Goal: Navigation & Orientation: Find specific page/section

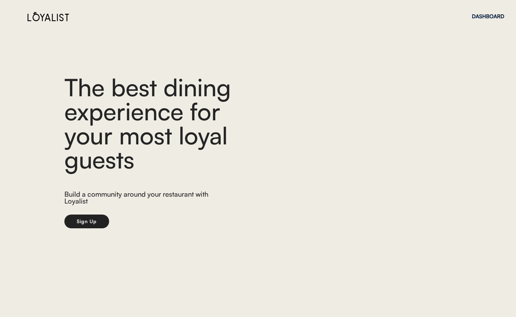
click at [483, 12] on div "DASHBOARD" at bounding box center [488, 16] width 32 height 24
click at [482, 16] on div "DASHBOARD" at bounding box center [488, 16] width 32 height 5
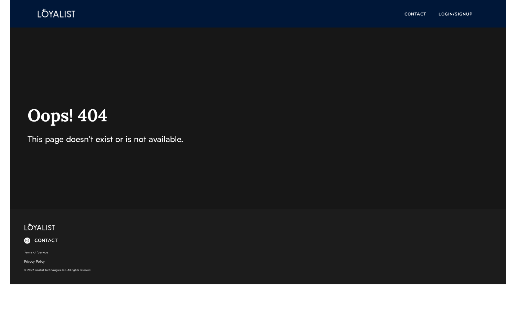
click at [44, 239] on div "CONTACT" at bounding box center [45, 240] width 23 height 5
click at [413, 14] on button "CONTACT" at bounding box center [415, 14] width 31 height 7
click at [146, 182] on div "Oops! 404 This page doesn't exist or is not available." at bounding box center [110, 142] width 165 height 109
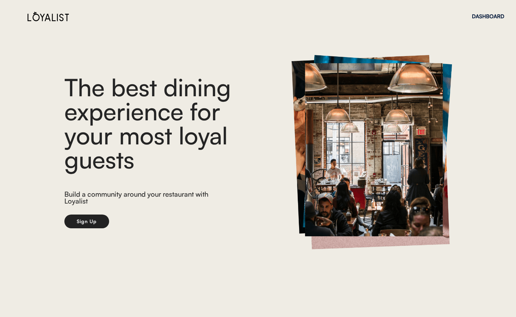
click at [89, 224] on button "Sign Up" at bounding box center [86, 222] width 45 height 14
click at [482, 16] on div "DASHBOARD" at bounding box center [488, 16] width 32 height 5
